Goal: Task Accomplishment & Management: Use online tool/utility

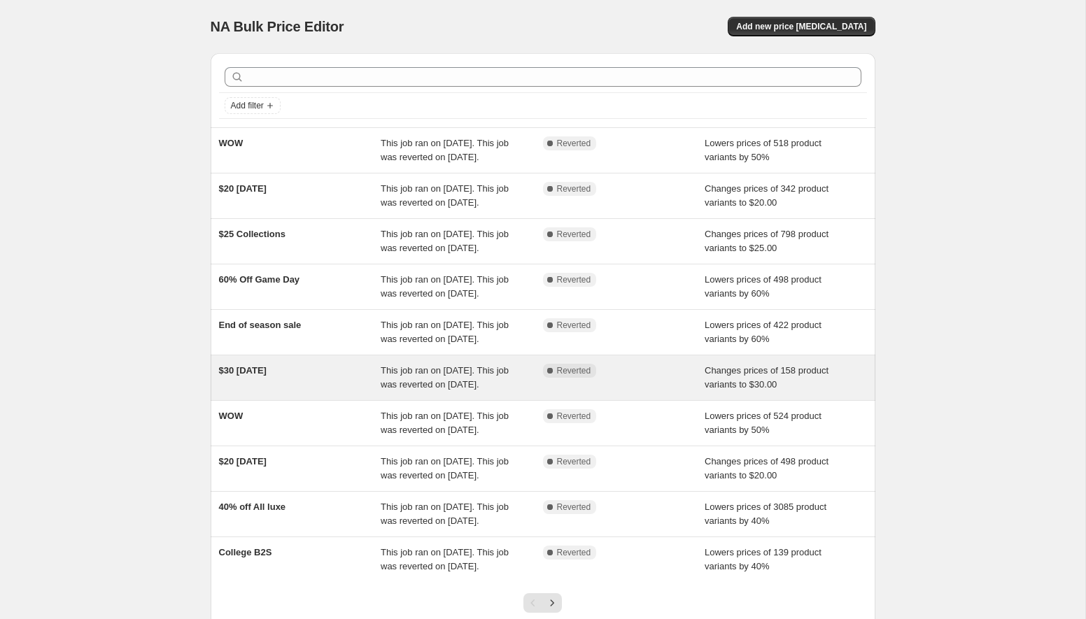
click at [246, 392] on div "$30 Thursday" at bounding box center [300, 378] width 162 height 28
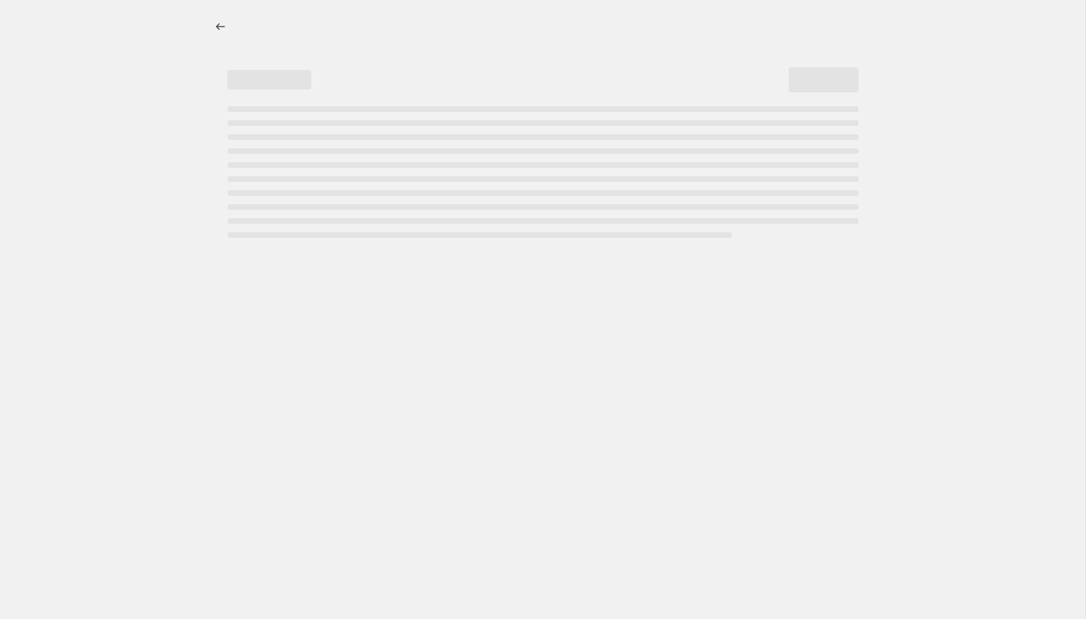
select select "collection"
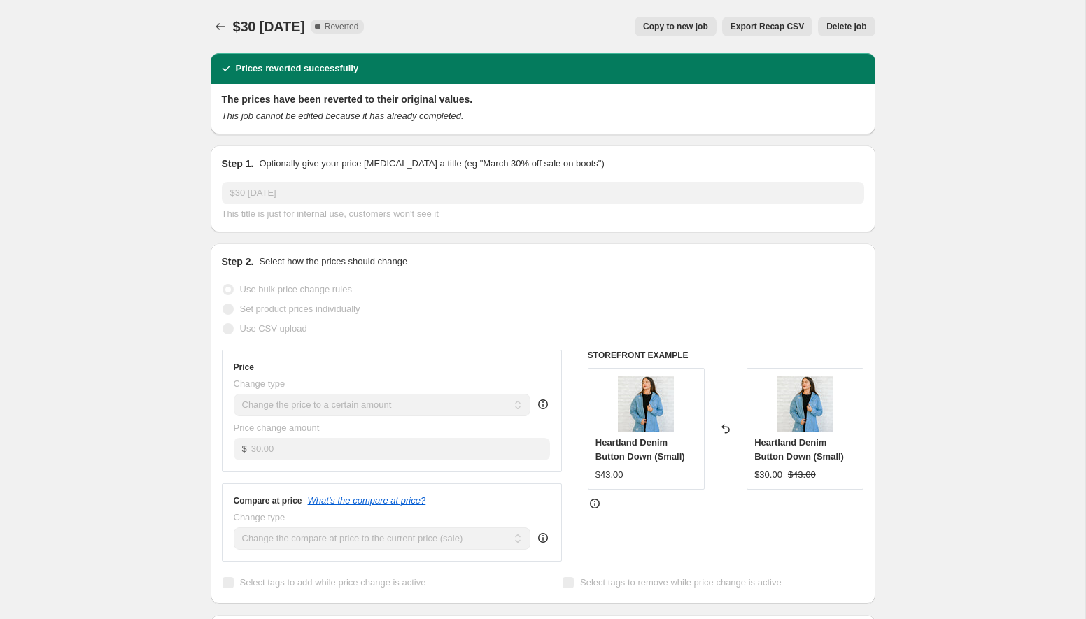
click at [666, 27] on span "Copy to new job" at bounding box center [675, 26] width 65 height 11
select select "collection"
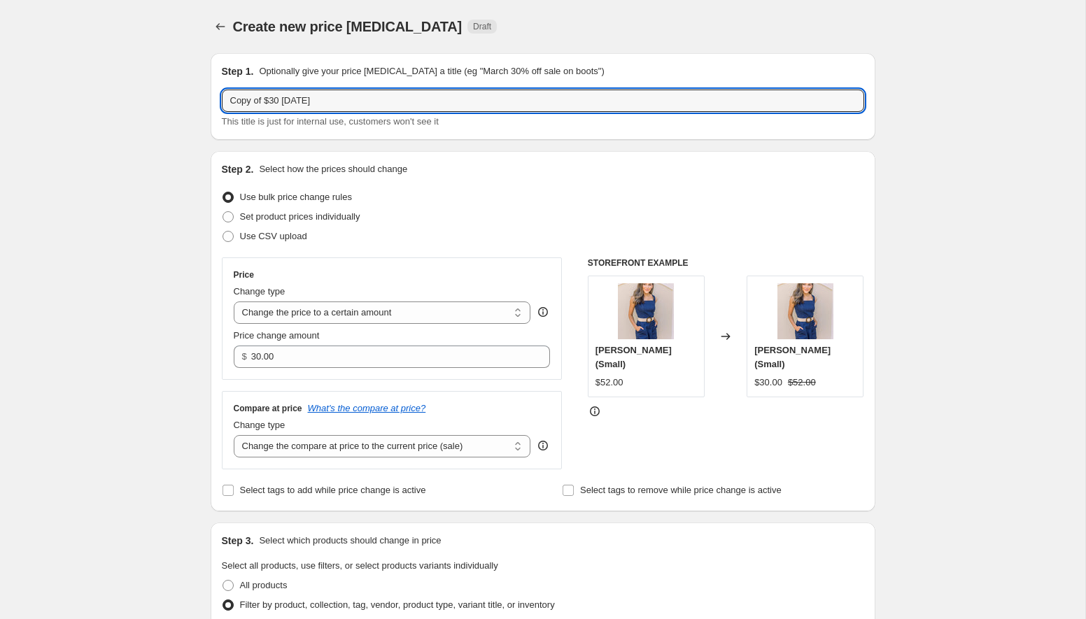
drag, startPoint x: 267, startPoint y: 100, endPoint x: 185, endPoint y: 99, distance: 81.2
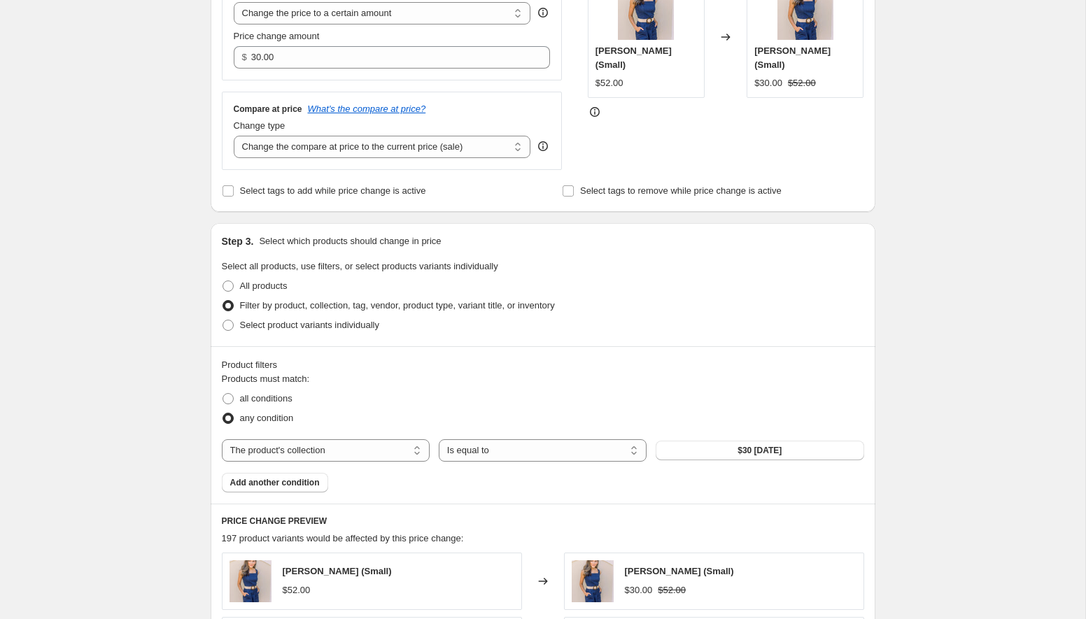
scroll to position [806, 0]
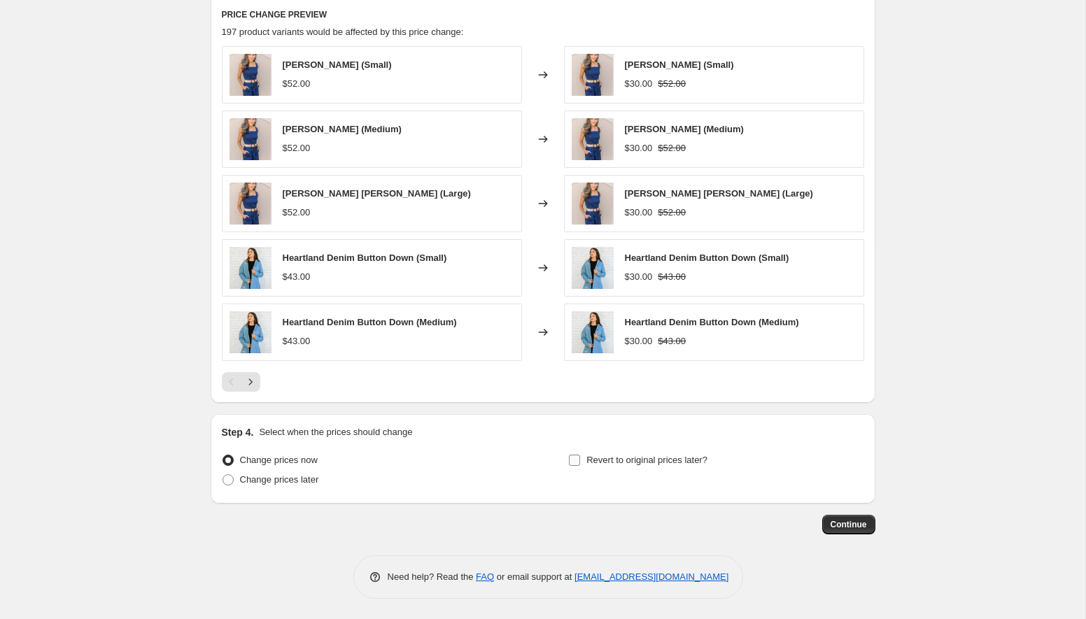
type input "$30 Thursday"
click at [579, 467] on label "Revert to original prices later?" at bounding box center [637, 461] width 139 height 20
click at [579, 466] on input "Revert to original prices later?" at bounding box center [574, 460] width 11 height 11
checkbox input "true"
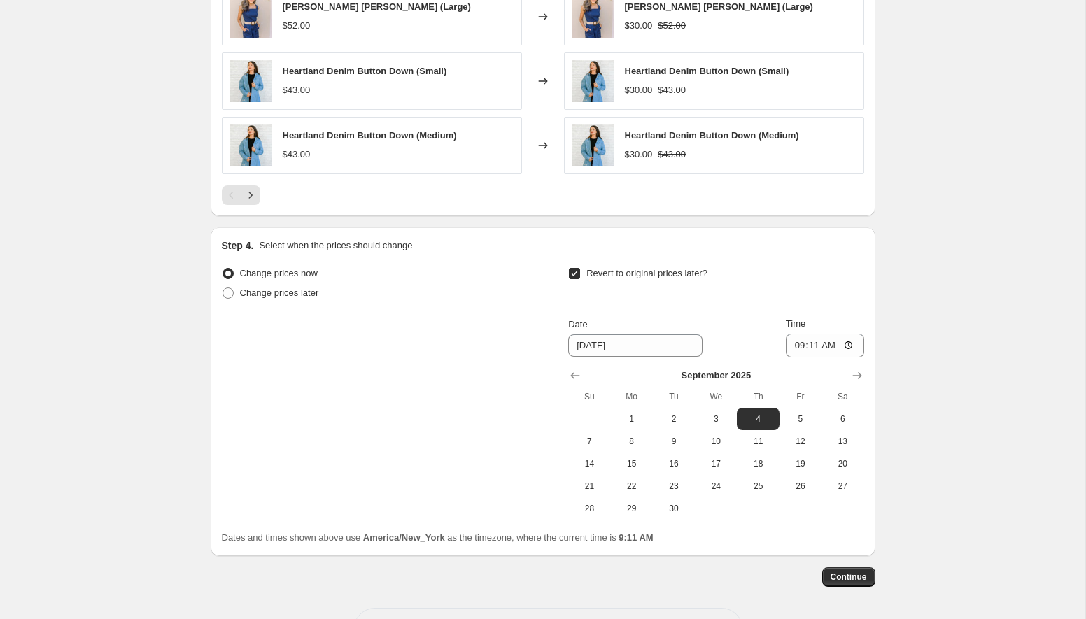
scroll to position [1045, 0]
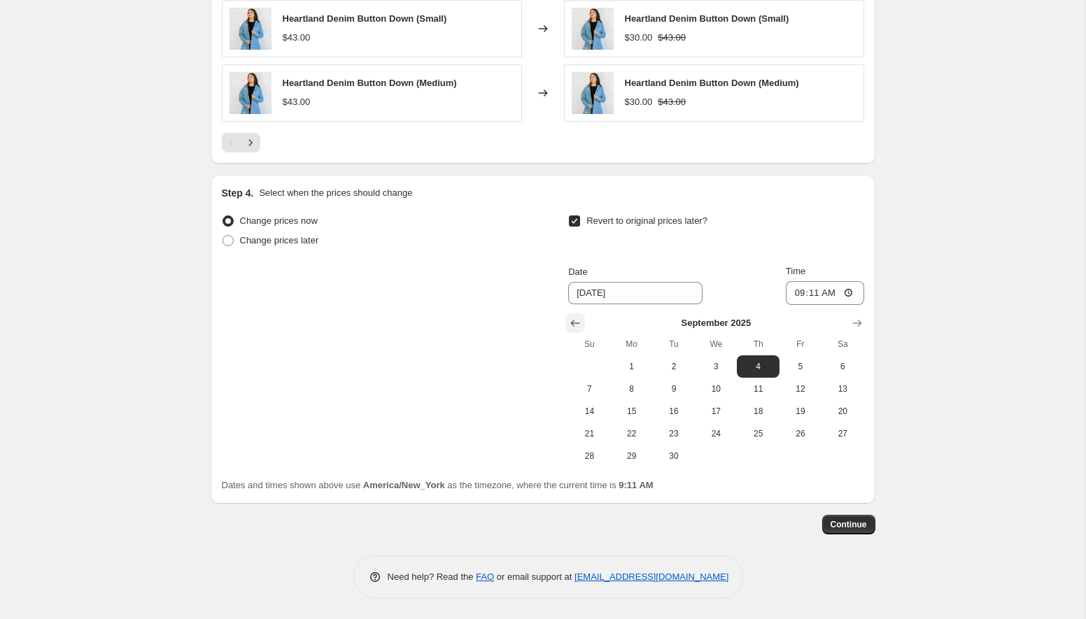
click at [577, 320] on icon "Show previous month, August 2025" at bounding box center [575, 323] width 14 height 14
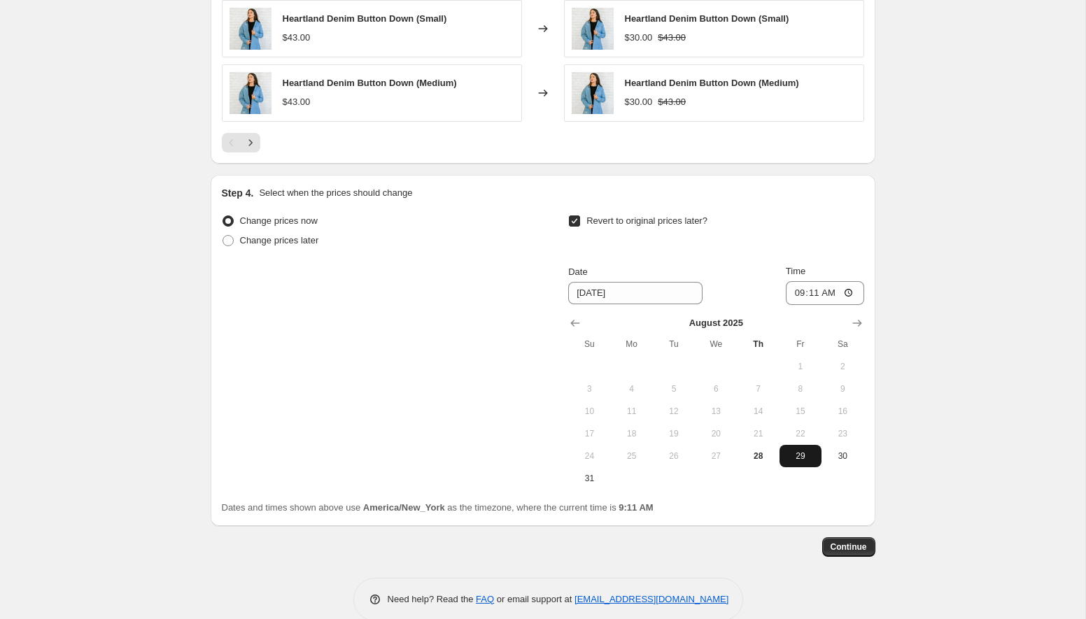
click at [808, 452] on span "29" at bounding box center [800, 456] width 31 height 11
type input "8/29/2025"
click at [848, 287] on input "09:11" at bounding box center [825, 293] width 78 height 24
type input "00:00"
click at [849, 547] on span "Continue" at bounding box center [849, 547] width 36 height 11
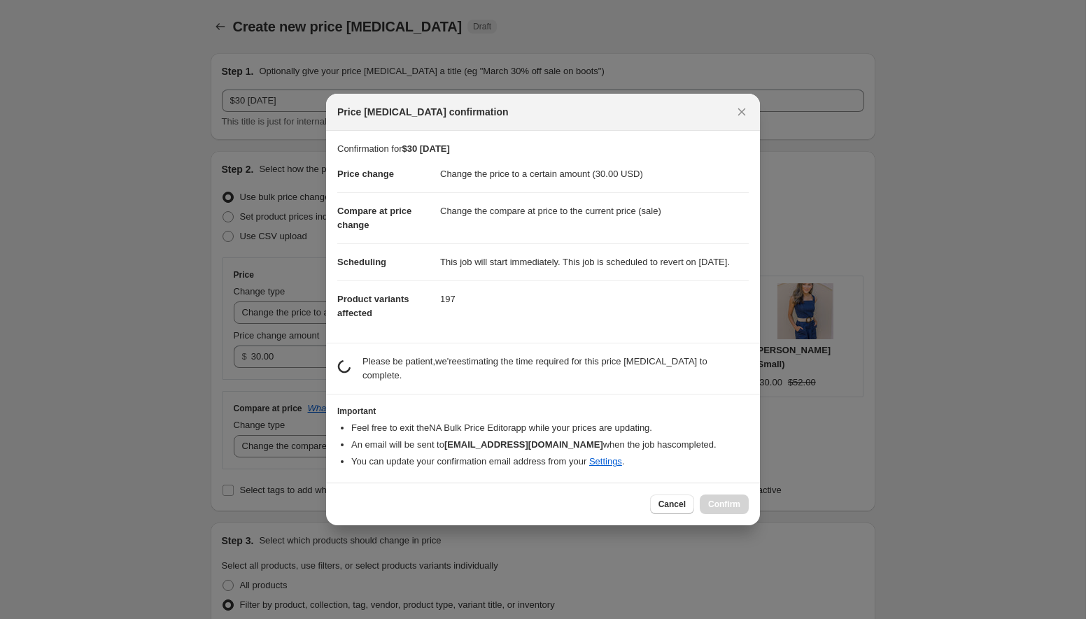
scroll to position [0, 0]
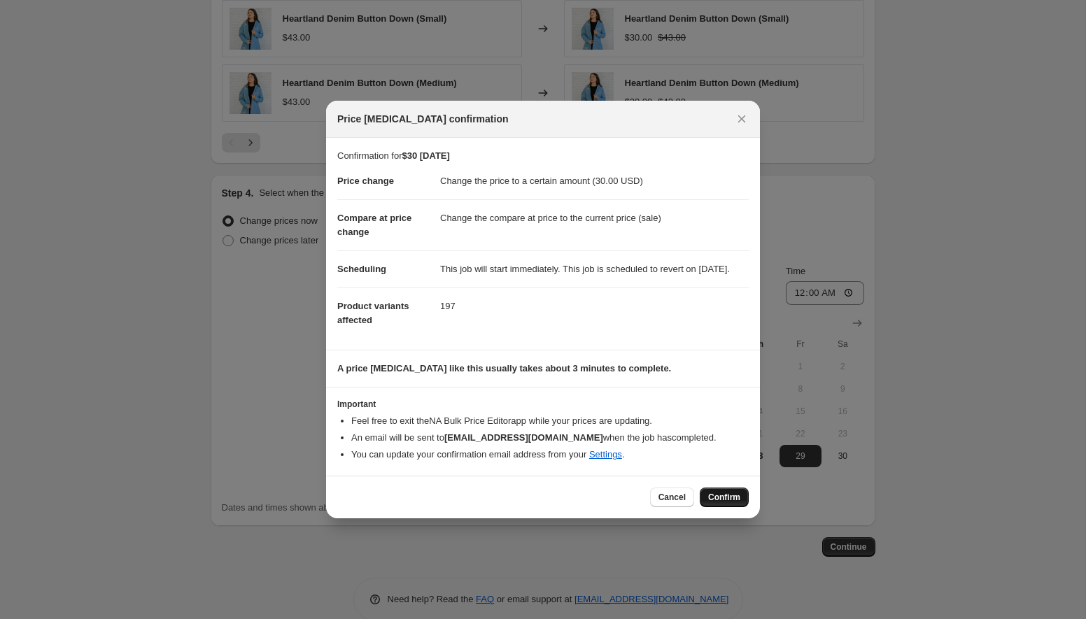
click at [728, 503] on span "Confirm" at bounding box center [724, 497] width 32 height 11
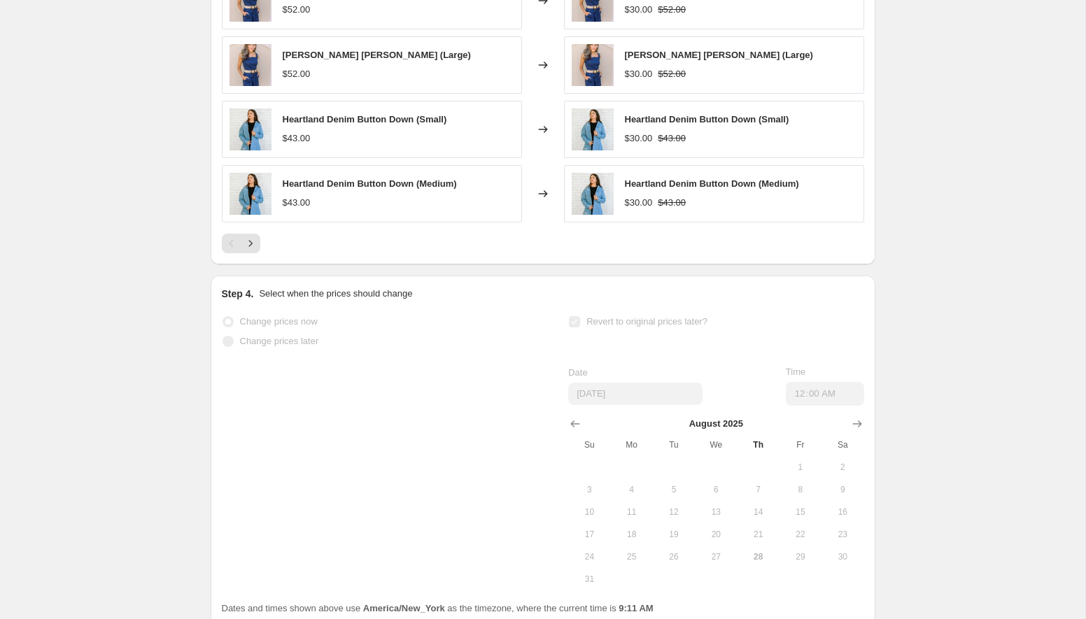
scroll to position [1082, 0]
